Goal: Information Seeking & Learning: Find specific fact

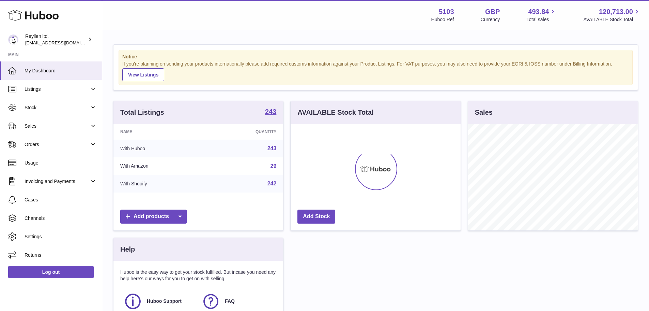
scroll to position [106, 170]
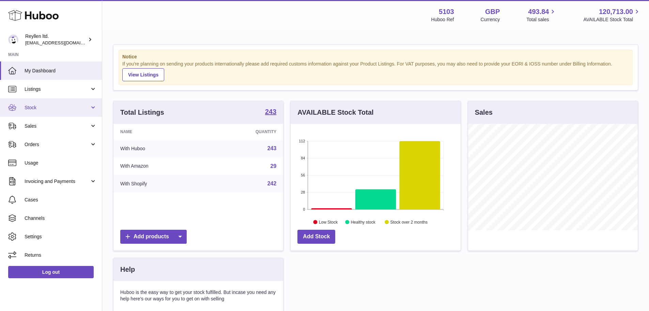
click at [52, 109] on span "Stock" at bounding box center [57, 107] width 65 height 6
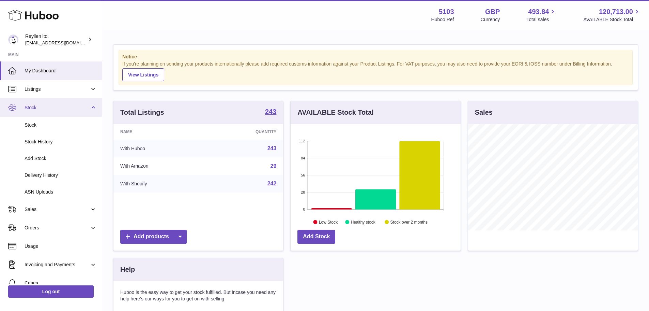
click at [35, 111] on link "Stock" at bounding box center [51, 107] width 102 height 18
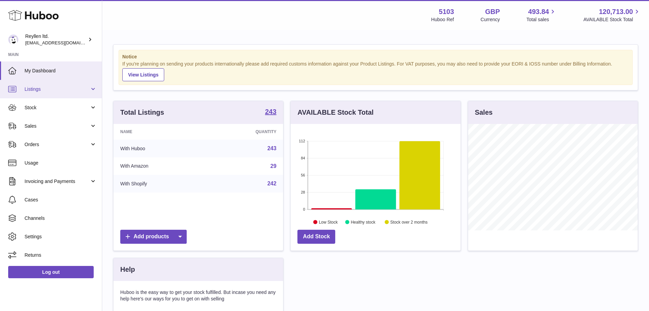
click at [48, 91] on span "Listings" at bounding box center [57, 89] width 65 height 6
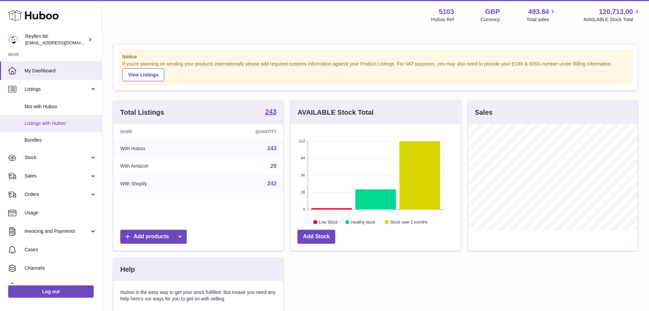
click at [49, 122] on span "Listings with Huboo" at bounding box center [61, 123] width 72 height 6
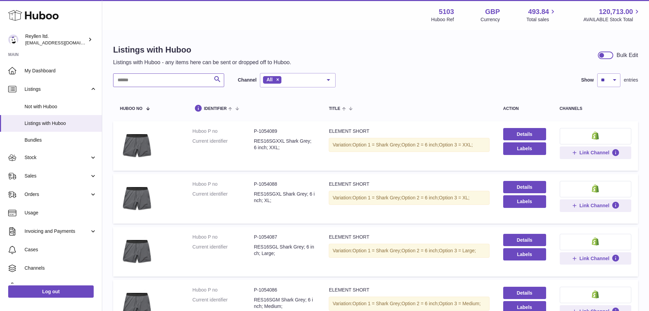
click at [155, 84] on input "text" at bounding box center [168, 80] width 111 height 14
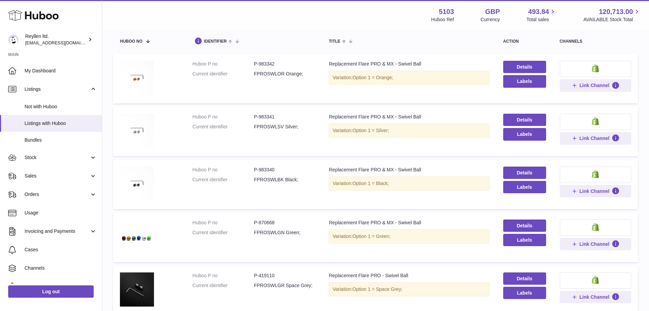
scroll to position [60, 0]
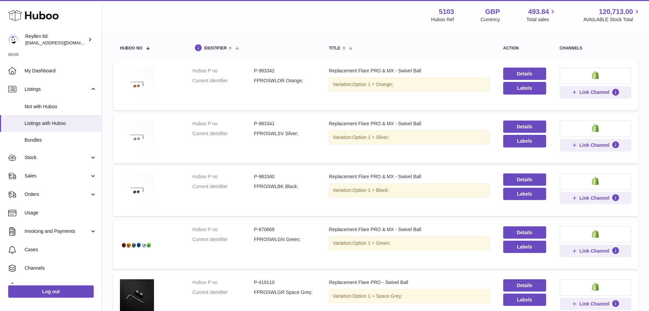
type input "*******"
click at [270, 230] on dd "P-870668" at bounding box center [284, 229] width 61 height 6
copy dd "870668"
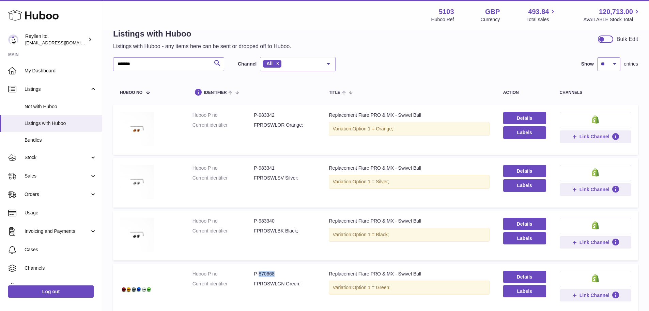
scroll to position [0, 0]
